Goal: Communication & Community: Participate in discussion

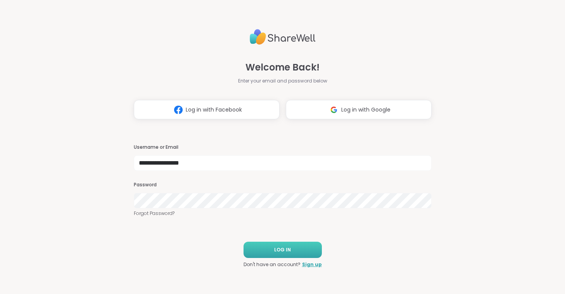
click at [268, 250] on button "LOG IN" at bounding box center [283, 250] width 78 height 16
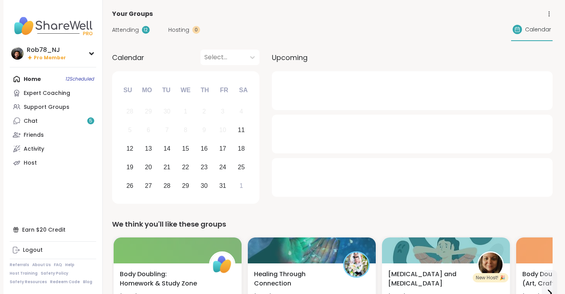
click at [59, 80] on div "Home 12 Scheduled Expert Coaching Support Groups Chat 5 Friends Activity Host" at bounding box center [53, 121] width 86 height 98
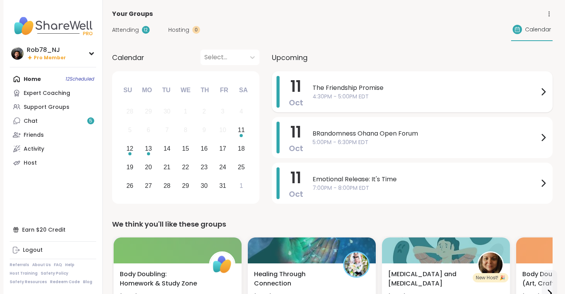
click at [365, 99] on span "4:30PM - 5:00PM EDT" at bounding box center [426, 97] width 226 height 8
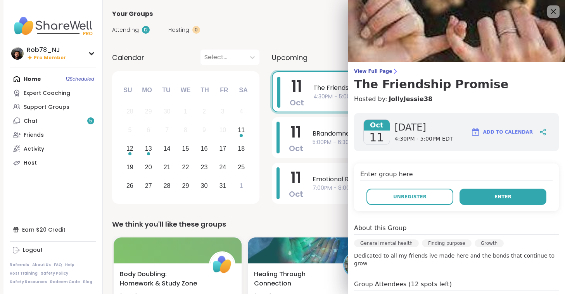
click at [479, 200] on button "Enter" at bounding box center [503, 197] width 87 height 16
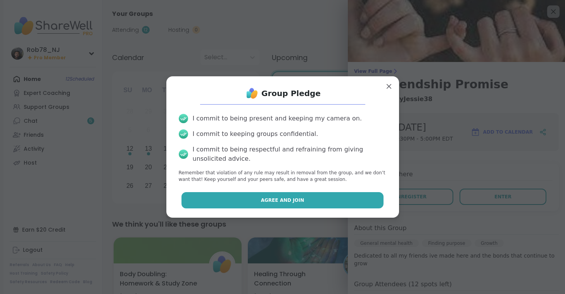
click at [340, 201] on button "Agree and Join" at bounding box center [283, 200] width 202 height 16
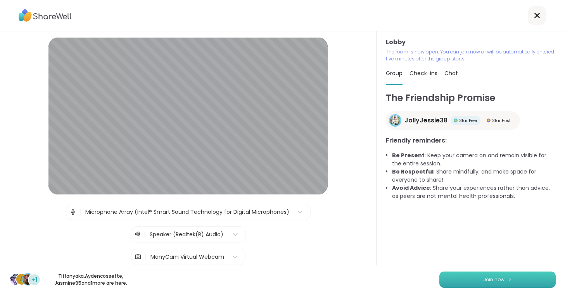
click at [463, 277] on button "Join now" at bounding box center [497, 280] width 116 height 16
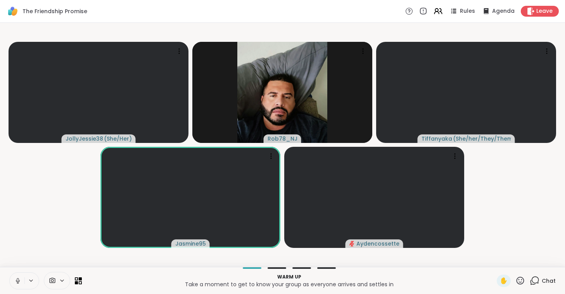
click at [18, 280] on icon at bounding box center [17, 281] width 7 height 7
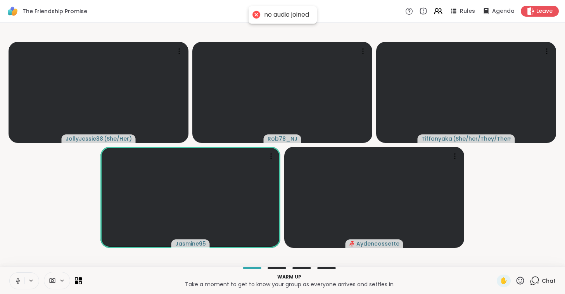
click at [18, 280] on icon at bounding box center [17, 281] width 7 height 7
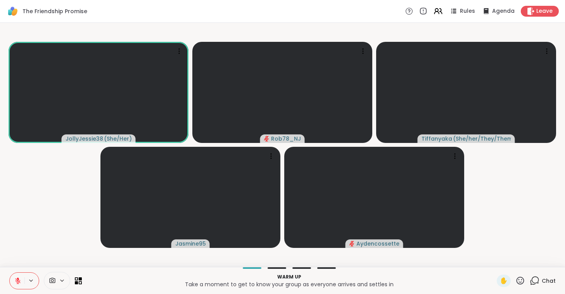
click at [52, 277] on icon at bounding box center [52, 280] width 7 height 7
click at [62, 253] on div "ManyCam Virtual Webcam" at bounding box center [70, 253] width 83 height 9
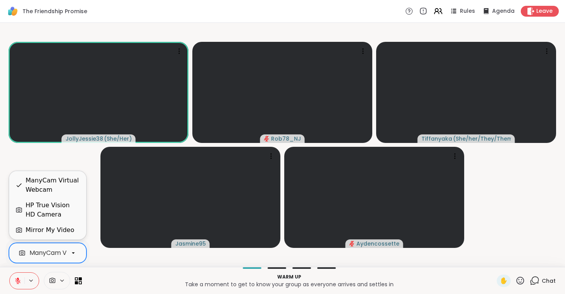
scroll to position [0, 35]
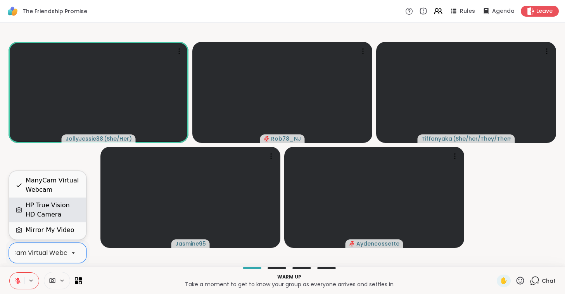
click at [66, 213] on div "HP True Vision HD Camera" at bounding box center [53, 210] width 54 height 19
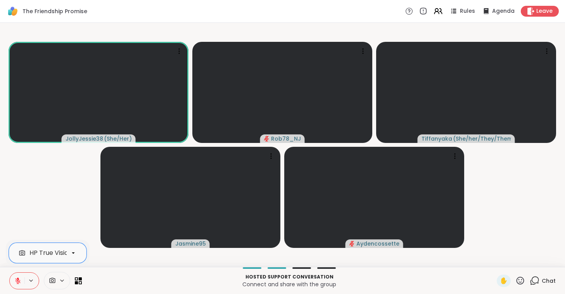
click at [21, 280] on icon at bounding box center [17, 281] width 7 height 7
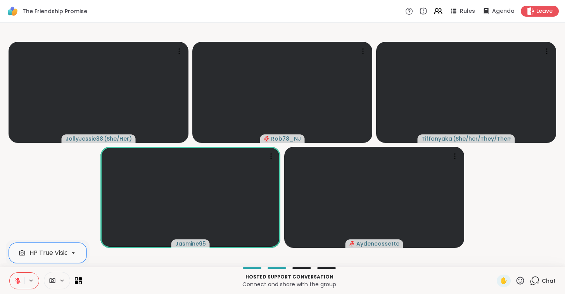
click at [21, 280] on icon at bounding box center [17, 281] width 7 height 7
click at [31, 203] on video-player-container "JollyJessie38 ( She/Her ) Rob78_NJ [PERSON_NAME] ( She/her/They/Them ) Jasmine9…" at bounding box center [283, 145] width 556 height 238
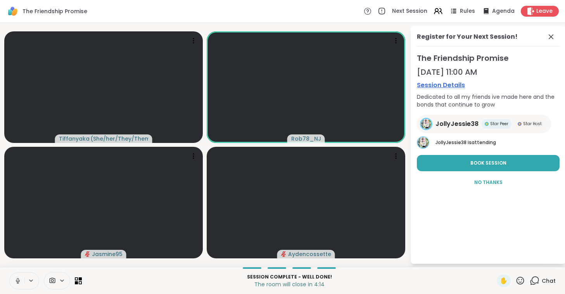
click at [19, 277] on button at bounding box center [17, 281] width 15 height 16
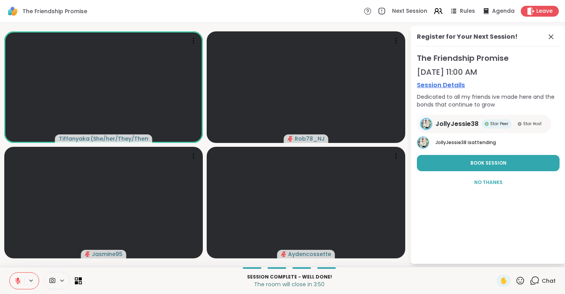
click at [16, 285] on button at bounding box center [17, 281] width 15 height 16
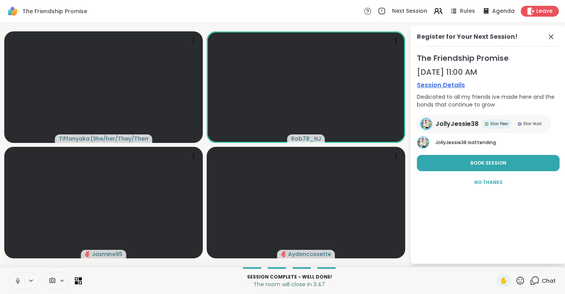
click at [16, 285] on button at bounding box center [17, 281] width 15 height 16
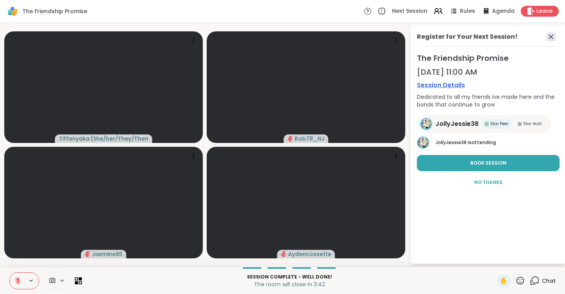
click at [549, 38] on icon at bounding box center [550, 36] width 9 height 9
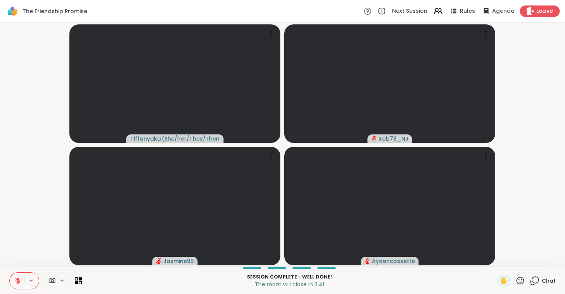
click at [546, 12] on span "Leave" at bounding box center [544, 11] width 17 height 8
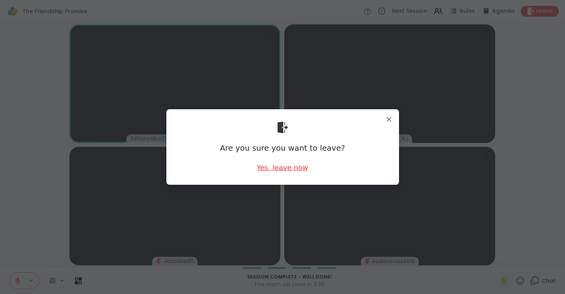
click at [273, 168] on div "Yes, leave now" at bounding box center [282, 168] width 51 height 10
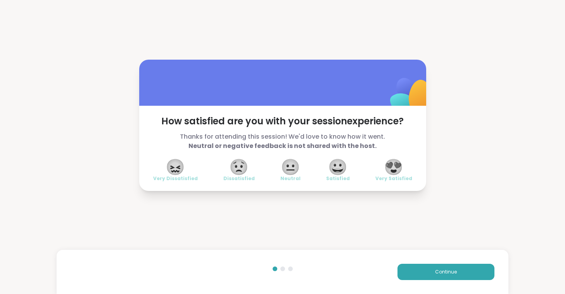
click at [399, 171] on span "😍" at bounding box center [393, 167] width 19 height 14
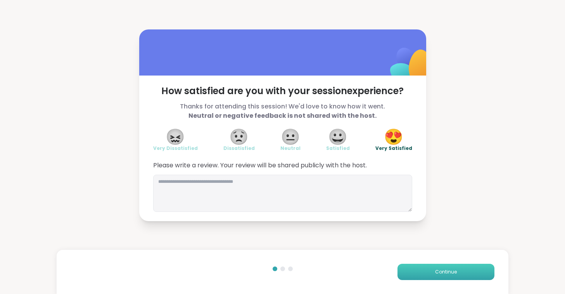
click at [428, 274] on button "Continue" at bounding box center [446, 272] width 97 height 16
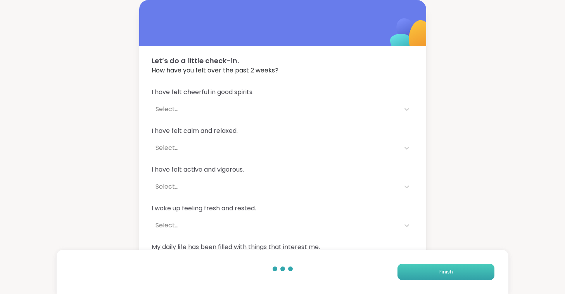
click at [428, 274] on button "Finish" at bounding box center [446, 272] width 97 height 16
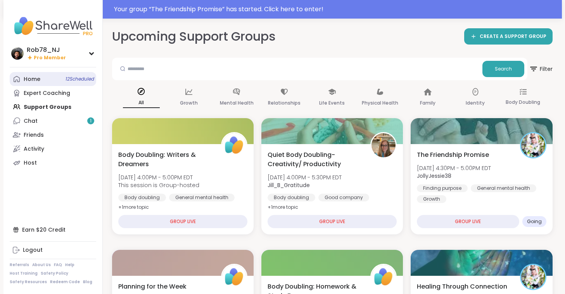
click at [59, 77] on link "Home 12 Scheduled" at bounding box center [53, 79] width 86 height 14
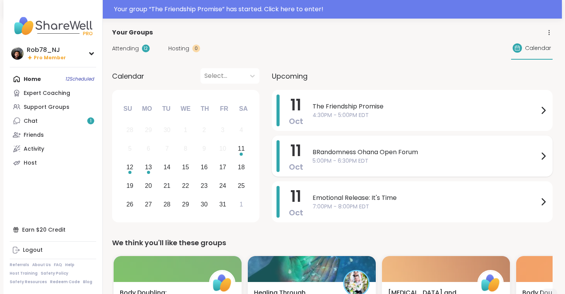
click at [337, 163] on span "5:00PM - 6:30PM EDT" at bounding box center [426, 161] width 226 height 8
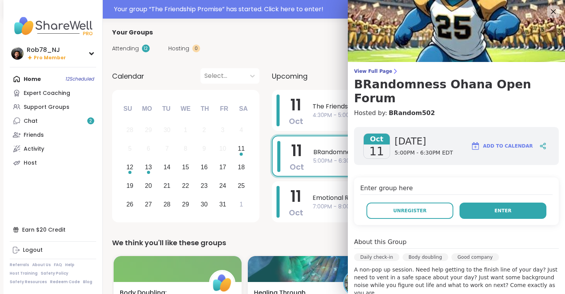
click at [478, 203] on button "Enter" at bounding box center [503, 211] width 87 height 16
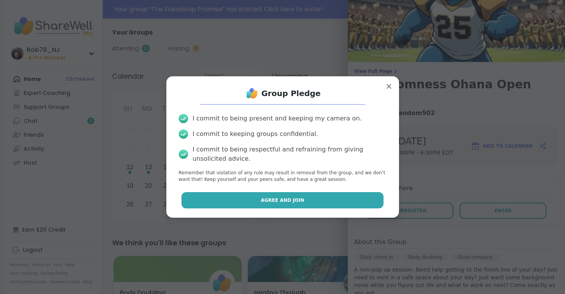
click at [257, 196] on button "Agree and Join" at bounding box center [283, 200] width 202 height 16
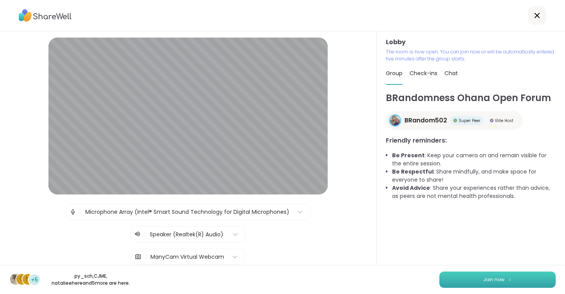
click at [505, 277] on button "Join now" at bounding box center [497, 280] width 116 height 16
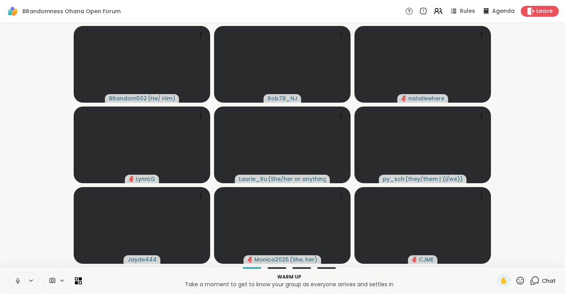
click at [16, 280] on icon at bounding box center [17, 281] width 7 height 7
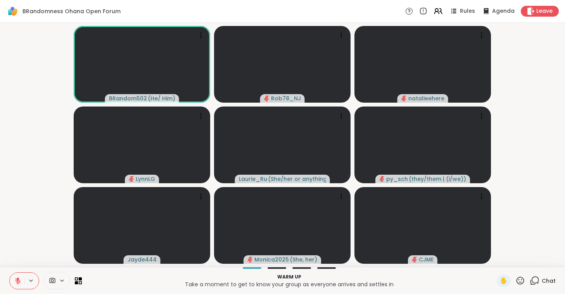
click at [56, 278] on span at bounding box center [51, 280] width 15 height 7
click at [63, 252] on div "ManyCam Virtual Webcam" at bounding box center [70, 253] width 83 height 9
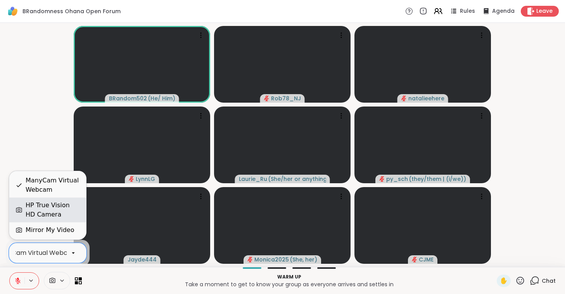
click at [62, 215] on div "HP True Vision HD Camera" at bounding box center [53, 210] width 54 height 19
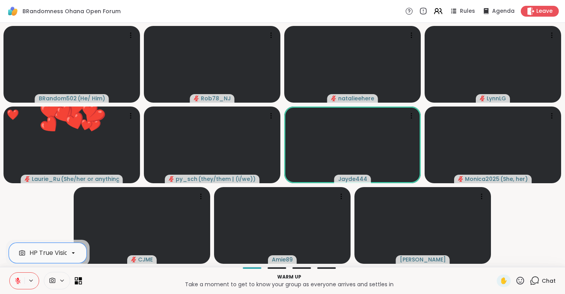
click at [75, 284] on icon at bounding box center [76, 282] width 3 height 3
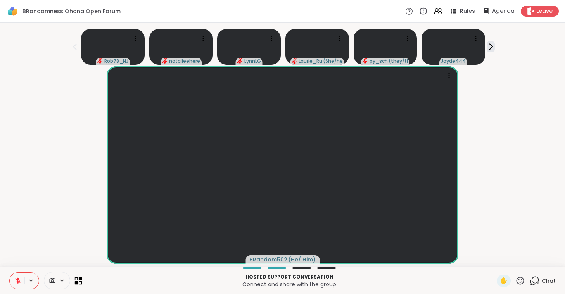
click at [79, 281] on icon at bounding box center [78, 280] width 7 height 7
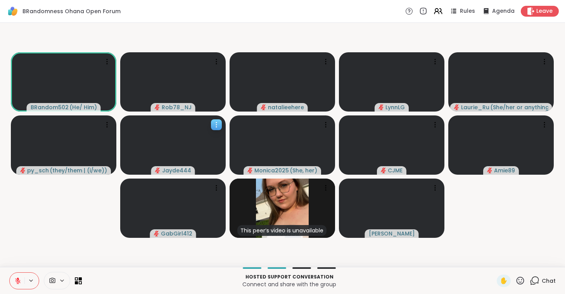
click at [171, 151] on div at bounding box center [172, 145] width 105 height 59
click at [202, 140] on div at bounding box center [172, 145] width 105 height 59
click at [325, 63] on icon at bounding box center [326, 62] width 8 height 8
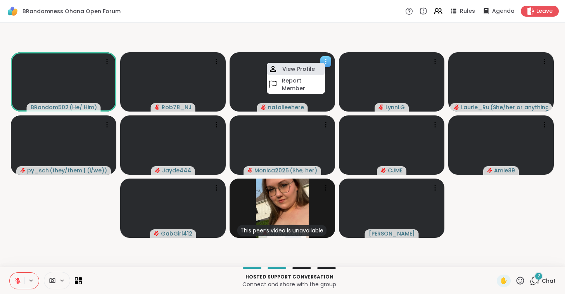
click at [297, 70] on h4 "View Profile" at bounding box center [298, 69] width 33 height 8
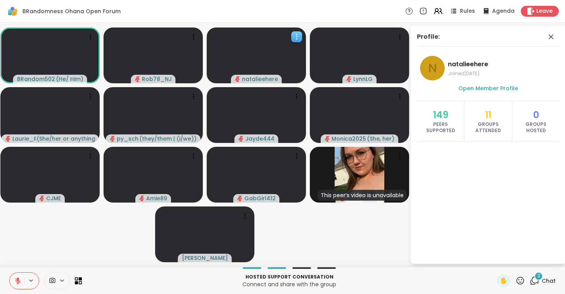
click at [294, 35] on icon at bounding box center [297, 37] width 8 height 8
click at [550, 36] on icon at bounding box center [551, 37] width 5 height 5
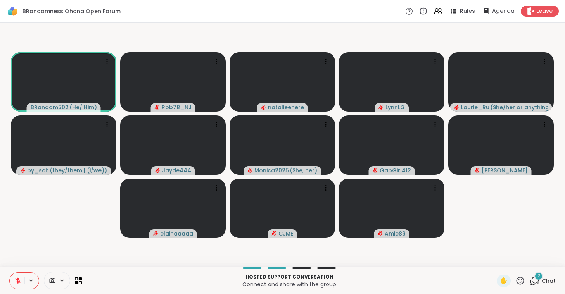
click at [553, 38] on video-player-container "BRandom502 ( He/ Him ) Rob78_NJ [PERSON_NAME] [PERSON_NAME] ( She/her or anythi…" at bounding box center [283, 145] width 556 height 238
